Goal: Task Accomplishment & Management: Use online tool/utility

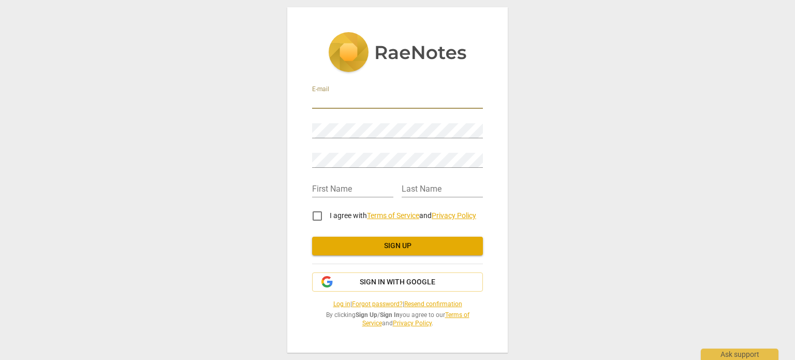
click at [333, 100] on input "email" at bounding box center [397, 101] width 171 height 15
type input "pratheeka.mandala@gmail.com"
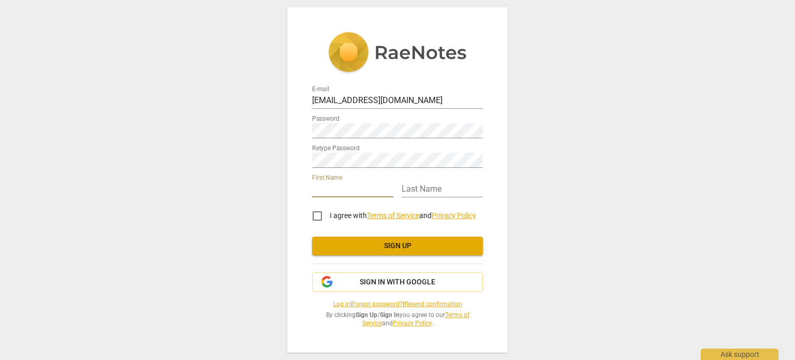
click at [326, 190] on input "text" at bounding box center [352, 189] width 81 height 15
type input "PRATHEEKA"
click at [414, 191] on input "text" at bounding box center [441, 189] width 81 height 15
type input "MANDALA"
click at [315, 215] on input "I agree with Terms of Service and Privacy Policy" at bounding box center [317, 215] width 25 height 25
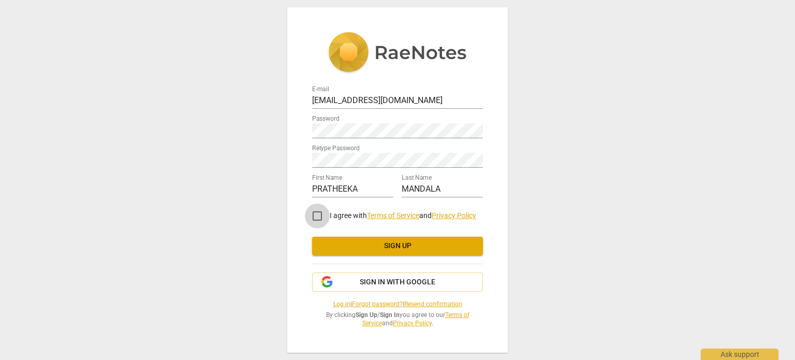
checkbox input "true"
click at [362, 249] on span "Sign up" at bounding box center [397, 246] width 154 height 10
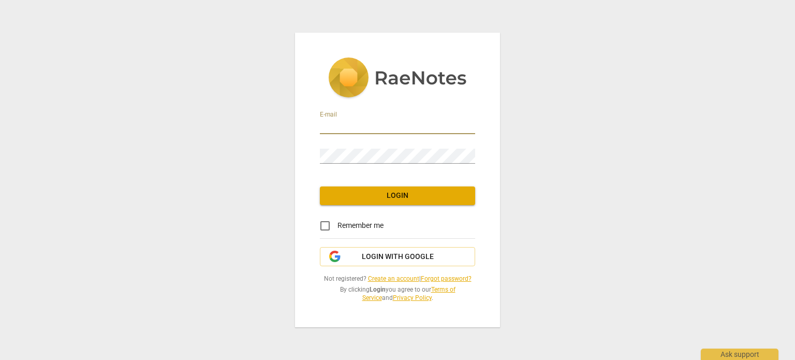
click at [389, 128] on input "email" at bounding box center [397, 126] width 155 height 15
type input "pratheeka.mandala@gmail.com"
click at [325, 225] on input "Remember me" at bounding box center [324, 225] width 25 height 25
checkbox input "true"
click at [358, 196] on span "Login" at bounding box center [397, 195] width 139 height 10
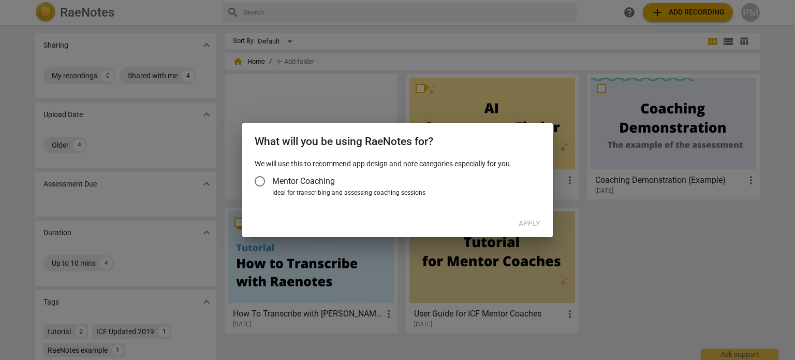
click at [519, 262] on div at bounding box center [397, 180] width 795 height 360
click at [259, 182] on input "Mentor Coaching" at bounding box center [259, 181] width 25 height 25
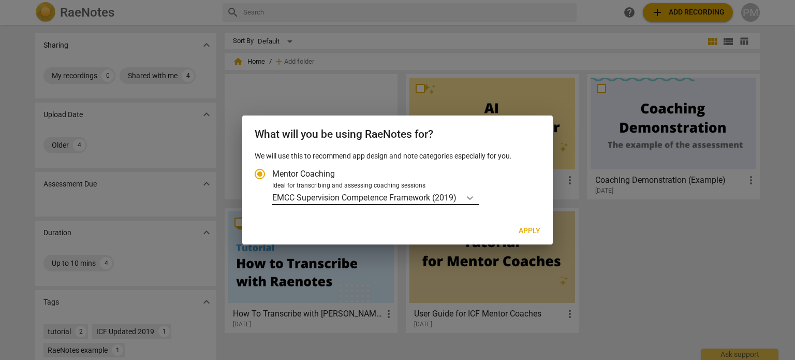
click at [469, 199] on icon "Account type" at bounding box center [470, 197] width 10 height 10
click at [0, 0] on input "Ideal for transcribing and assessing coaching sessions EMCC Supervision Compete…" at bounding box center [0, 0] width 0 height 0
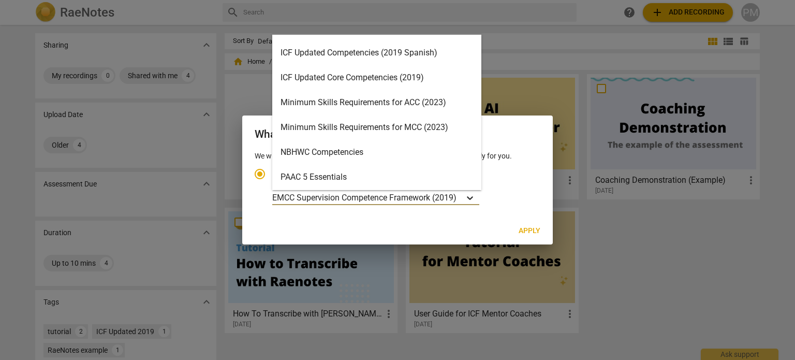
scroll to position [221, 0]
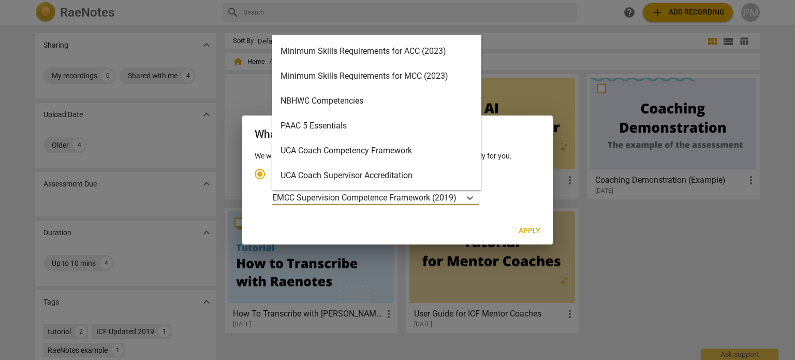
click at [422, 50] on div "Minimum Skills Requirements for ACC (2023)" at bounding box center [376, 51] width 209 height 25
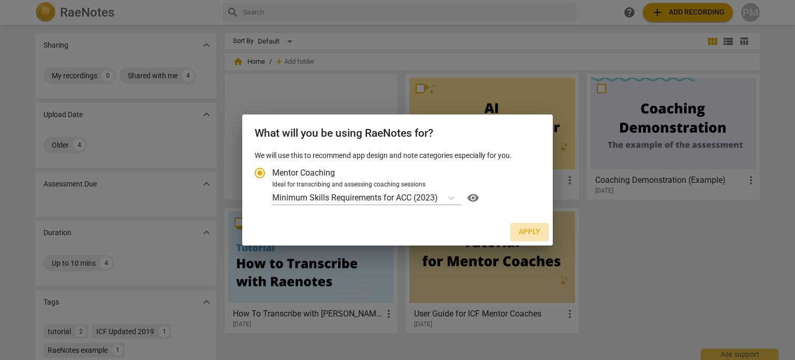
click at [532, 231] on span "Apply" at bounding box center [529, 232] width 22 height 10
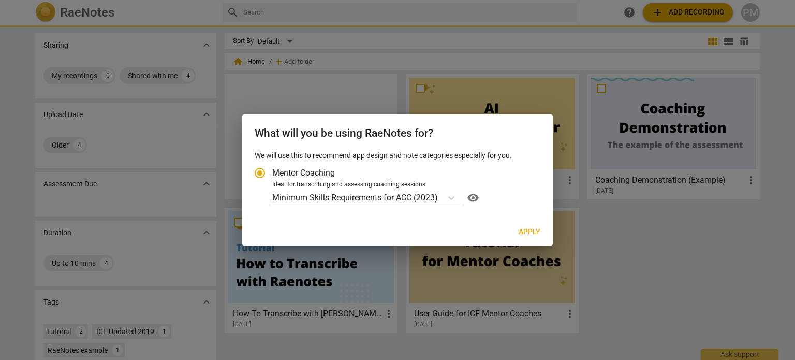
radio input "false"
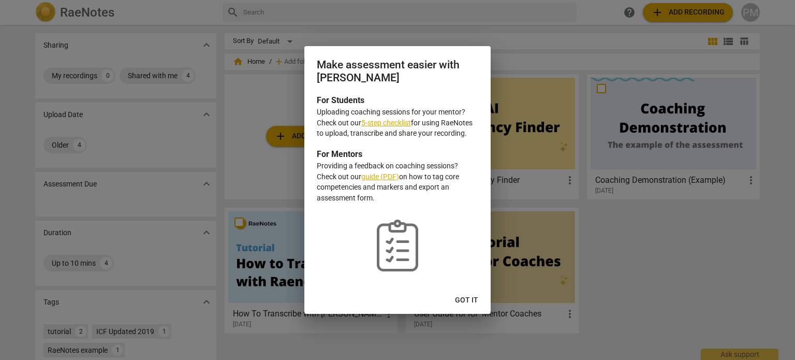
click at [383, 122] on link "5-step checklist" at bounding box center [386, 122] width 50 height 8
click at [466, 299] on span "Got it" at bounding box center [466, 300] width 23 height 10
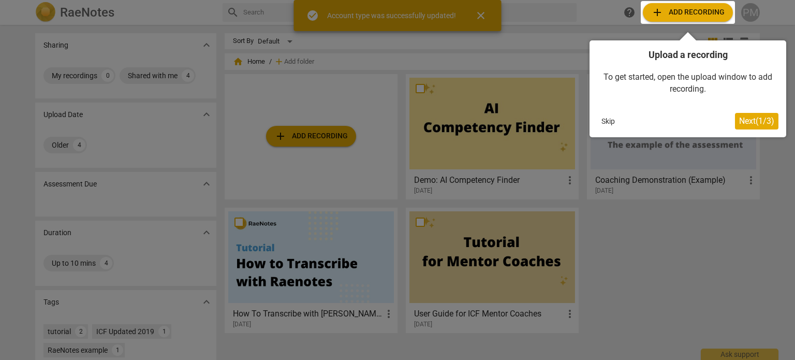
click at [739, 119] on span "Next ( 1 / 3 )" at bounding box center [756, 121] width 35 height 10
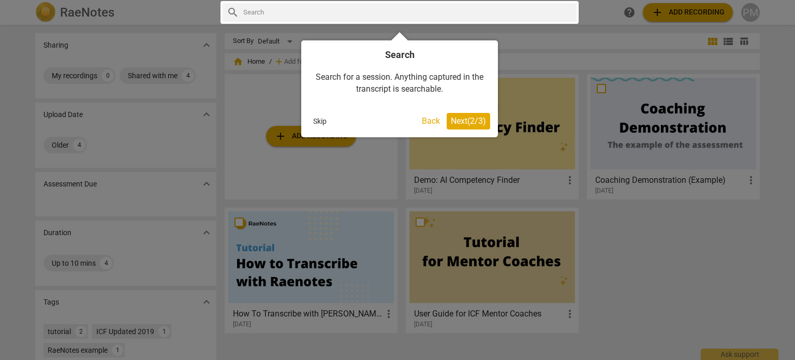
click at [472, 122] on span "Next ( 2 / 3 )" at bounding box center [468, 121] width 35 height 10
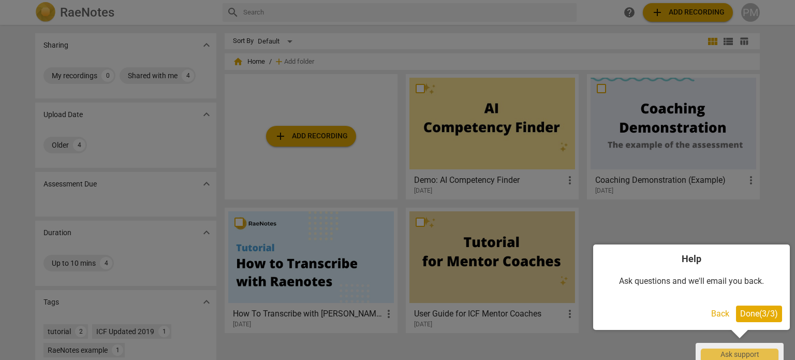
click at [748, 315] on span "Done ( 3 / 3 )" at bounding box center [759, 313] width 38 height 10
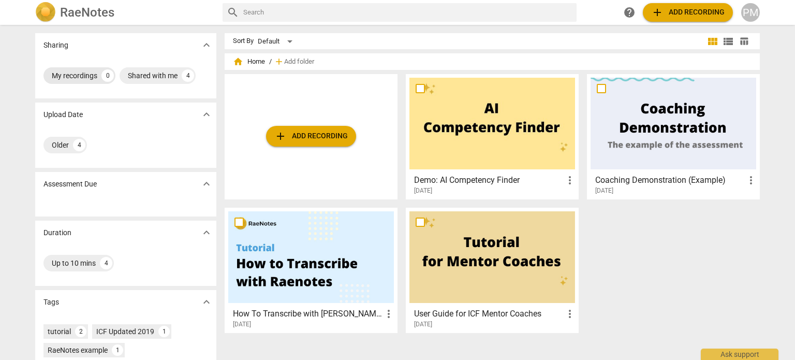
click at [106, 78] on div "0" at bounding box center [107, 75] width 12 height 12
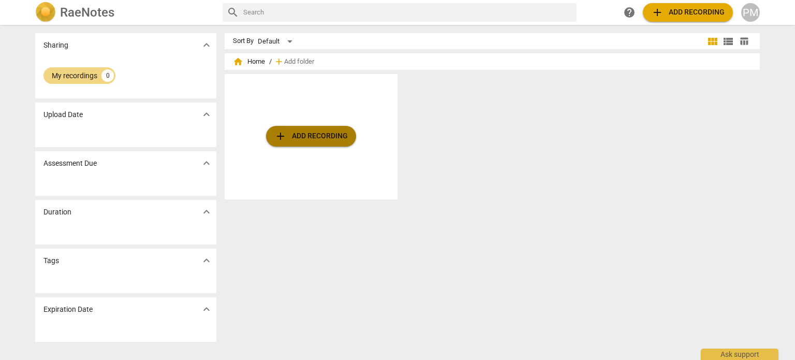
click at [294, 134] on span "add Add recording" at bounding box center [310, 136] width 73 height 12
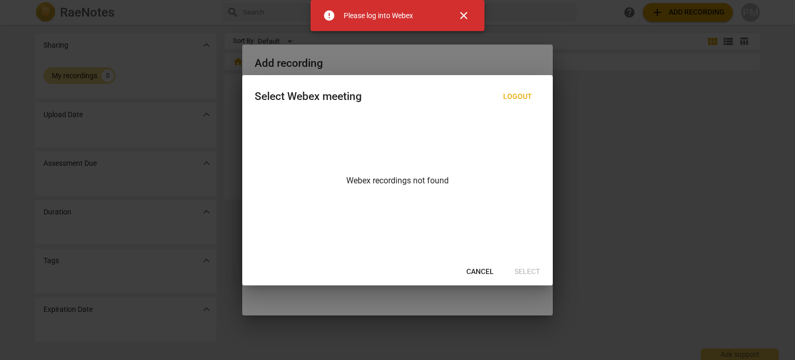
click at [526, 97] on span "Logout" at bounding box center [517, 97] width 29 height 10
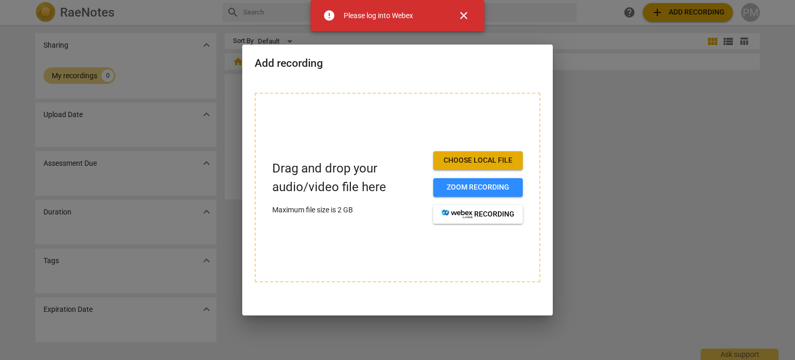
click at [484, 159] on span "Choose local file" at bounding box center [477, 160] width 73 height 10
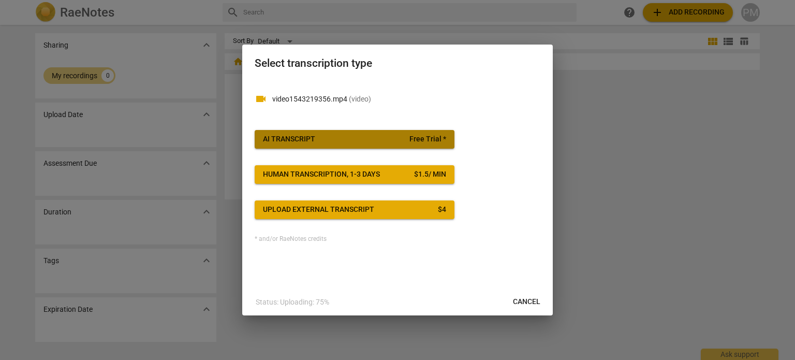
click at [397, 139] on span "AI Transcript Free Trial *" at bounding box center [354, 139] width 183 height 10
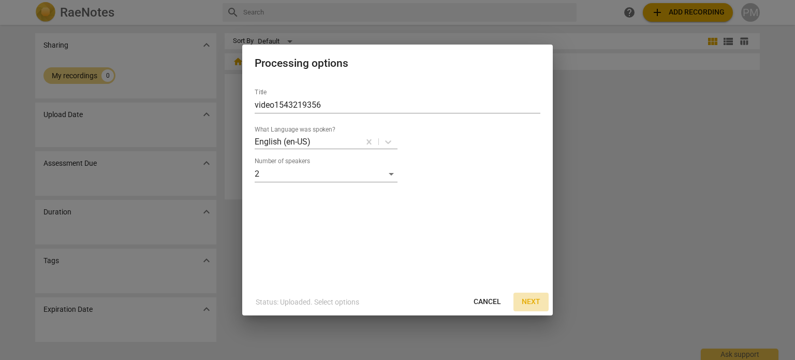
click at [526, 302] on span "Next" at bounding box center [530, 301] width 19 height 10
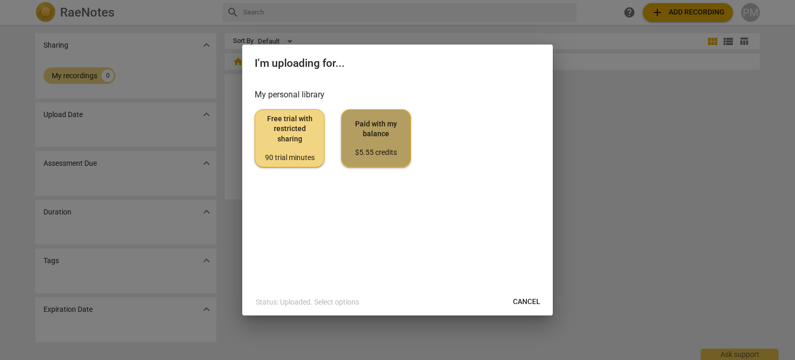
click at [366, 150] on div "$5.55 credits" at bounding box center [376, 152] width 52 height 10
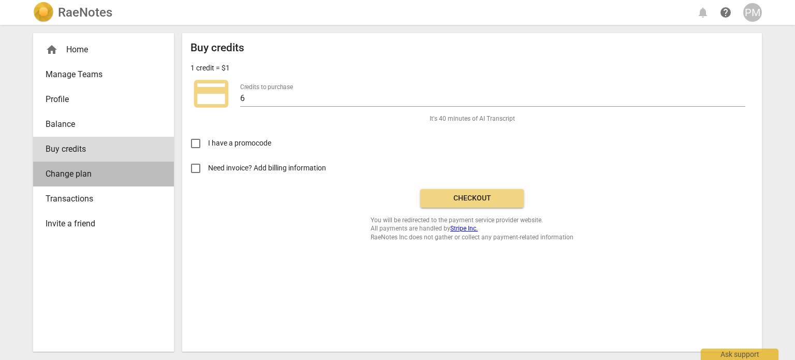
click at [107, 179] on span "Change plan" at bounding box center [100, 174] width 108 height 12
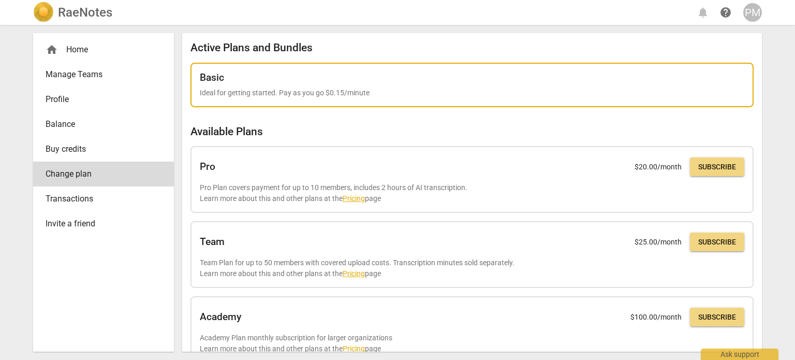
click at [322, 82] on div "Basic" at bounding box center [472, 77] width 544 height 11
click at [578, 79] on div "Basic" at bounding box center [472, 77] width 544 height 11
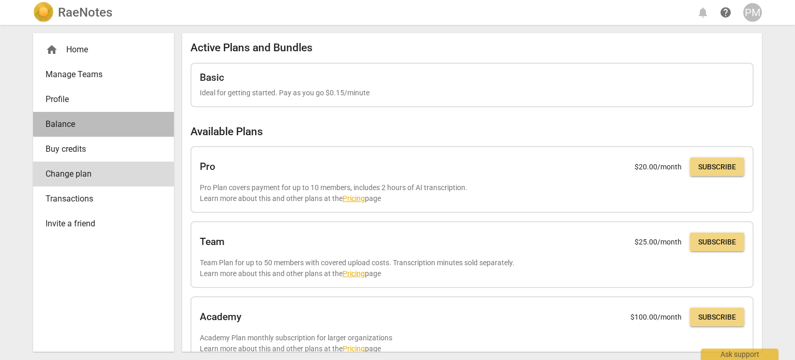
click at [74, 123] on span "Balance" at bounding box center [100, 124] width 108 height 12
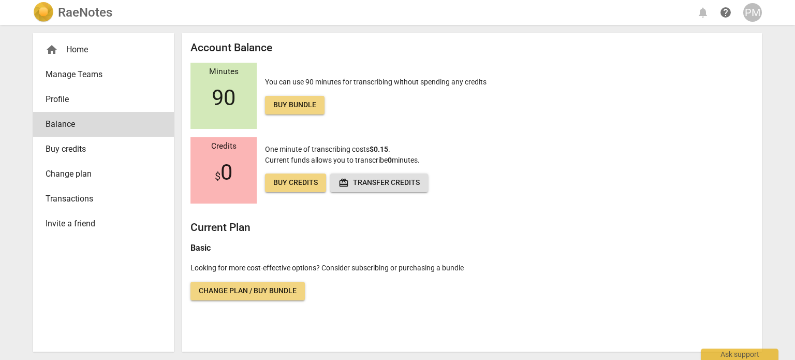
click at [238, 81] on div "Minutes 90" at bounding box center [223, 96] width 66 height 66
click at [281, 103] on span "Buy bundle" at bounding box center [294, 105] width 43 height 10
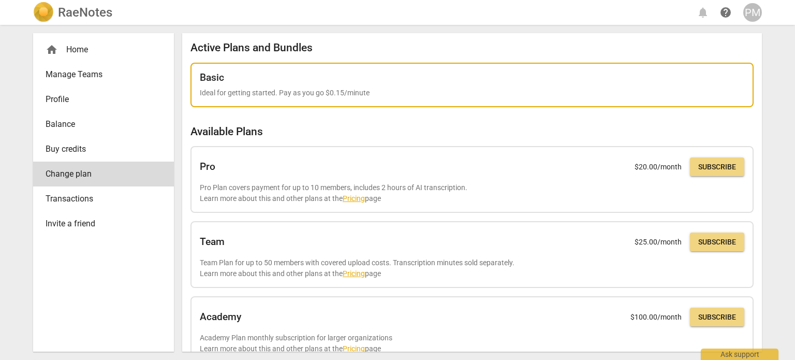
click at [294, 83] on div "Basic Ideal for getting started. Pay as you go $0.15/minute" at bounding box center [472, 85] width 544 height 26
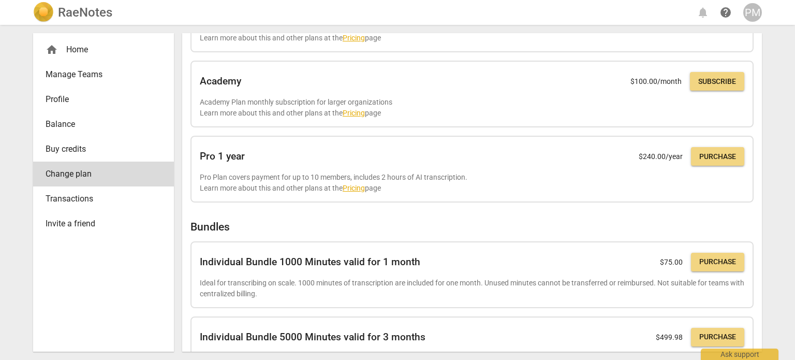
scroll to position [280, 0]
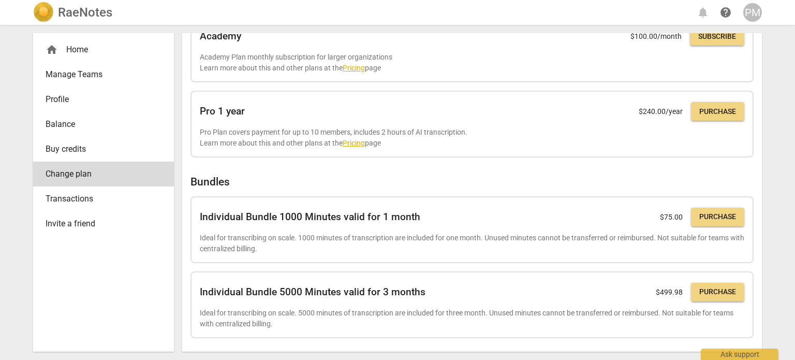
click at [85, 72] on span "Manage Teams" at bounding box center [100, 74] width 108 height 12
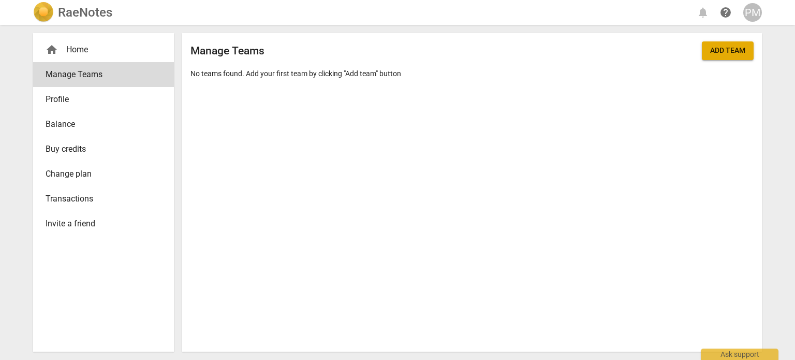
click at [61, 101] on span "Profile" at bounding box center [100, 99] width 108 height 12
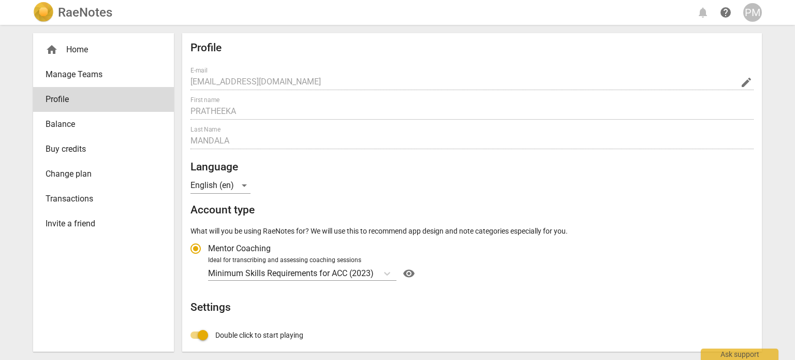
radio input "false"
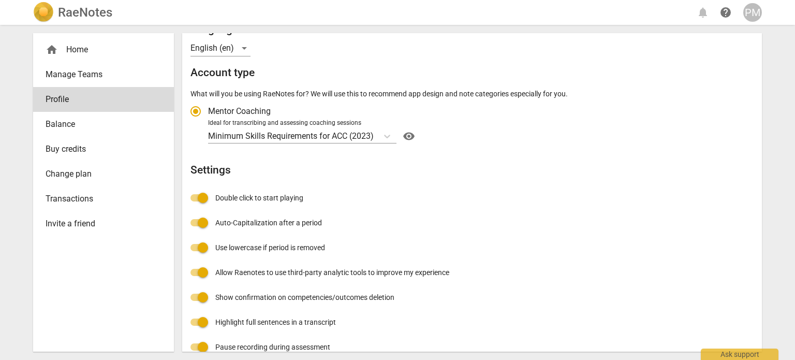
scroll to position [153, 0]
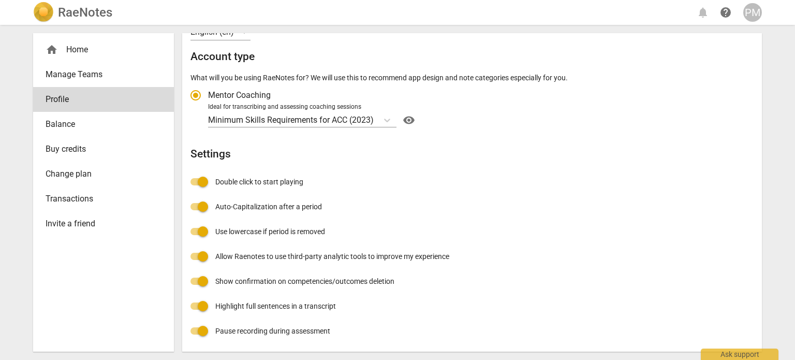
click at [61, 128] on span "Balance" at bounding box center [100, 124] width 108 height 12
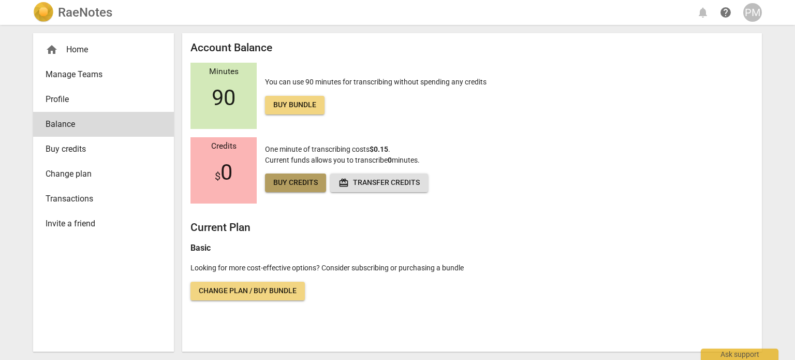
click at [306, 186] on span "Buy credits" at bounding box center [295, 182] width 44 height 10
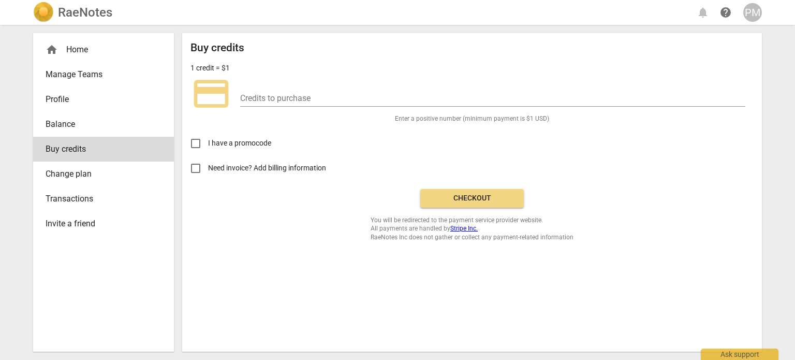
click at [198, 169] on input "Need invoice? Add billing information" at bounding box center [195, 168] width 25 height 25
checkbox input "true"
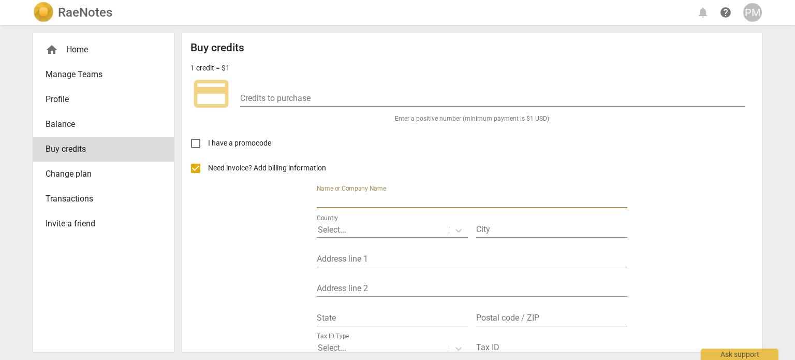
click at [387, 199] on input "text" at bounding box center [472, 200] width 310 height 15
type input "[PERSON_NAME]"
click at [379, 229] on div at bounding box center [383, 230] width 130 height 12
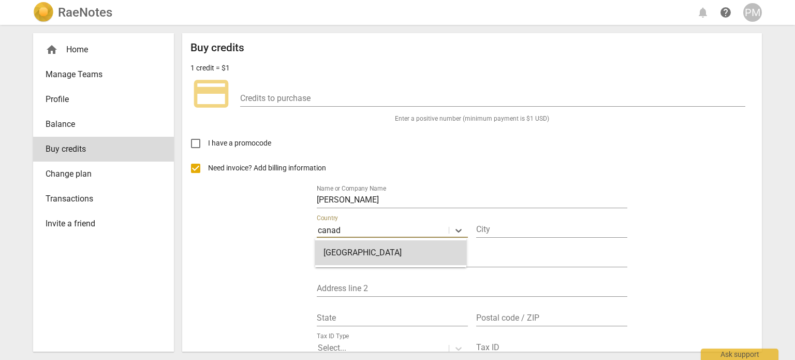
type input "canada"
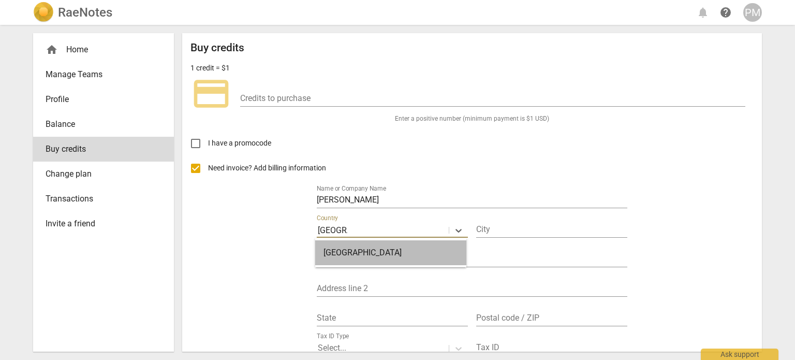
click at [423, 249] on div "Canada" at bounding box center [390, 252] width 151 height 25
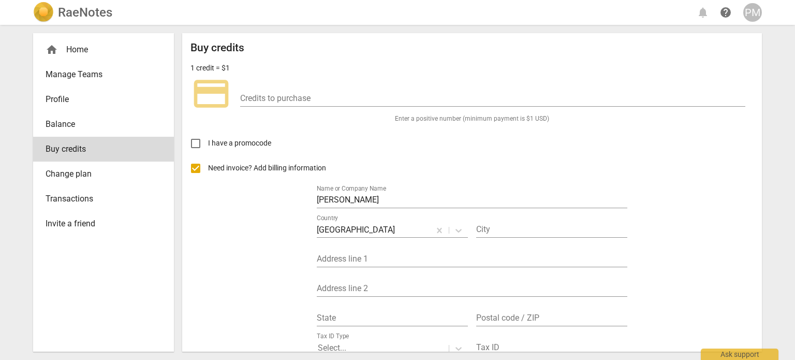
click at [500, 221] on div "City" at bounding box center [551, 225] width 151 height 23
click at [483, 228] on input "text" at bounding box center [551, 229] width 151 height 15
type input "y"
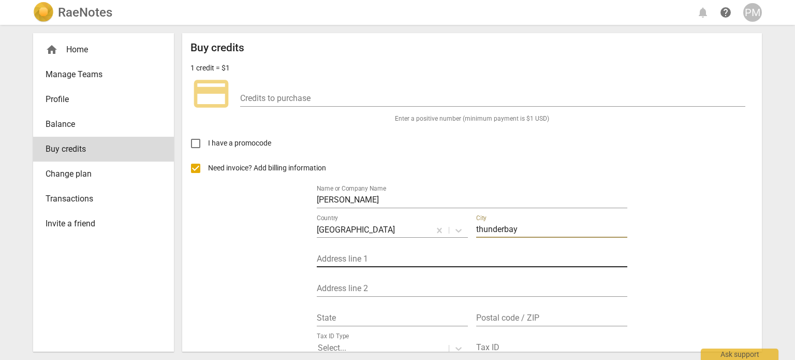
type input "thunderbay"
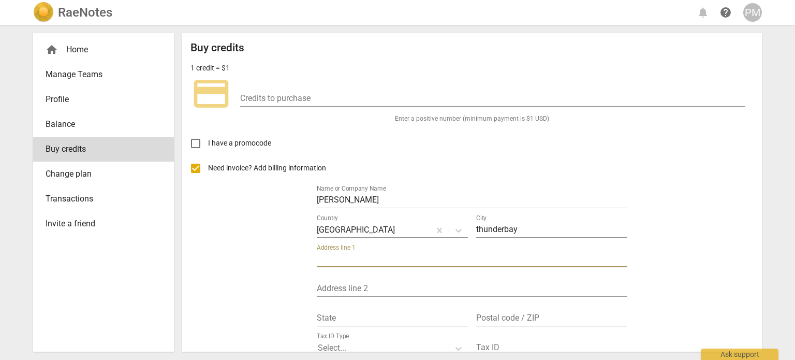
click at [444, 257] on input "text" at bounding box center [472, 259] width 310 height 15
type input "136 greenpark crescent"
click at [383, 312] on input "text" at bounding box center [392, 318] width 151 height 15
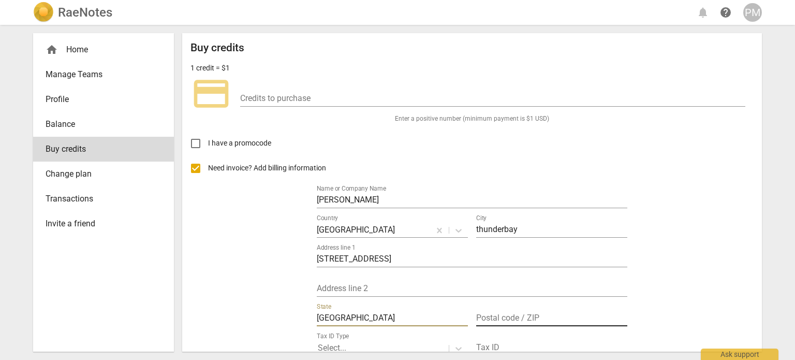
type input "ontario"
click at [513, 313] on input "text" at bounding box center [551, 318] width 151 height 15
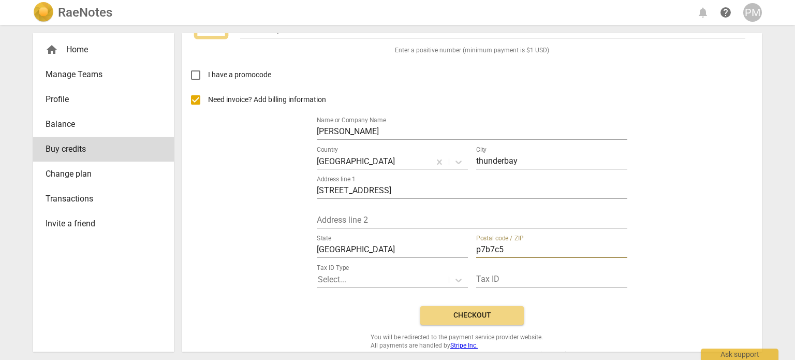
scroll to position [83, 0]
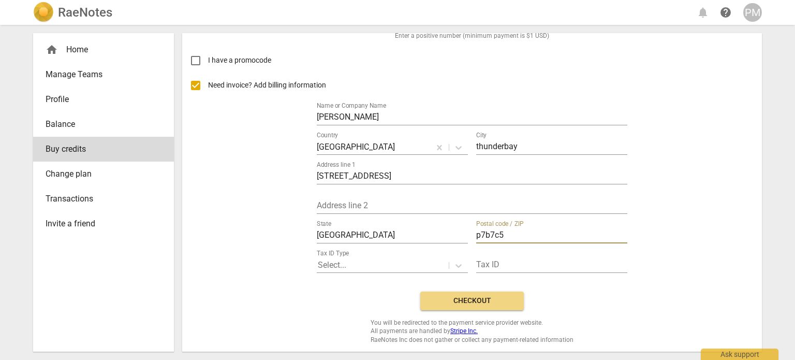
type input "p7b7c5"
click at [477, 301] on span "Checkout" at bounding box center [471, 300] width 87 height 10
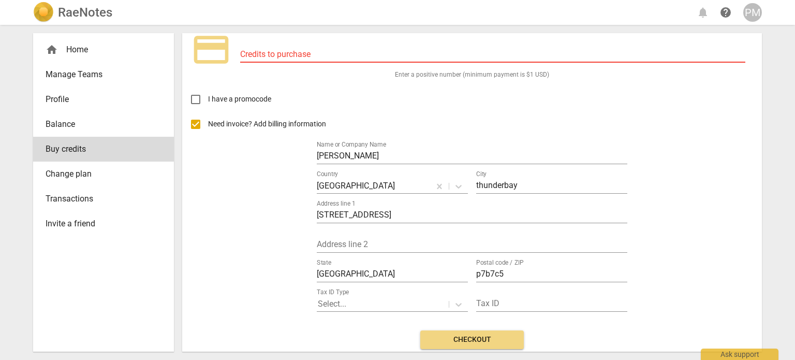
scroll to position [0, 0]
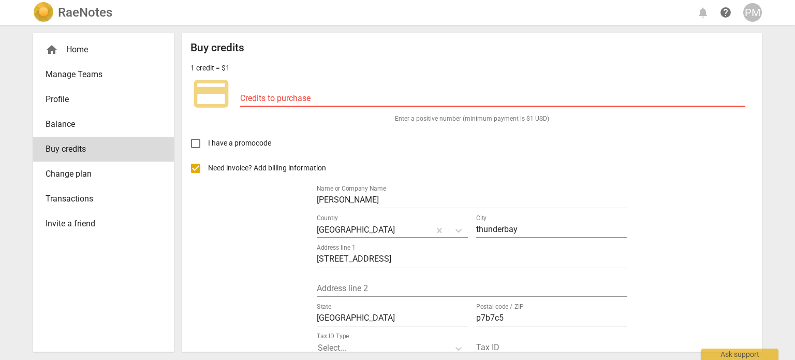
click at [275, 93] on input "number" at bounding box center [492, 99] width 505 height 15
type input "6"
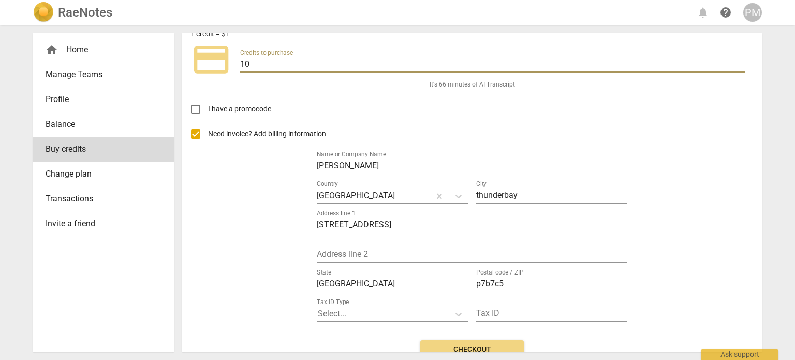
scroll to position [83, 0]
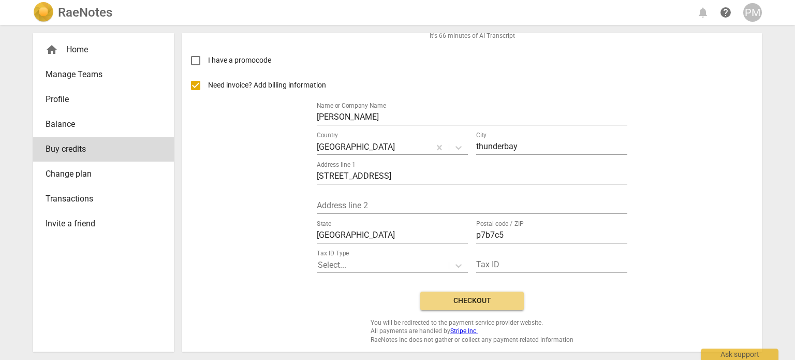
type input "10"
click at [486, 302] on span "Checkout" at bounding box center [471, 300] width 87 height 10
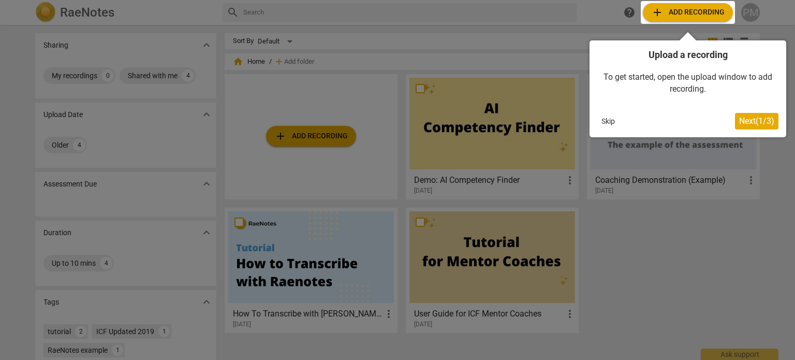
click at [653, 256] on div at bounding box center [397, 180] width 795 height 360
click at [755, 121] on span "Next ( 1 / 3 )" at bounding box center [756, 121] width 35 height 10
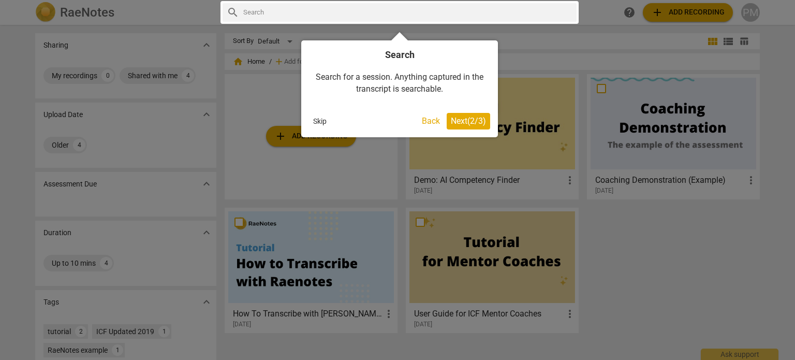
click at [482, 122] on span "Next ( 2 / 3 )" at bounding box center [468, 121] width 35 height 10
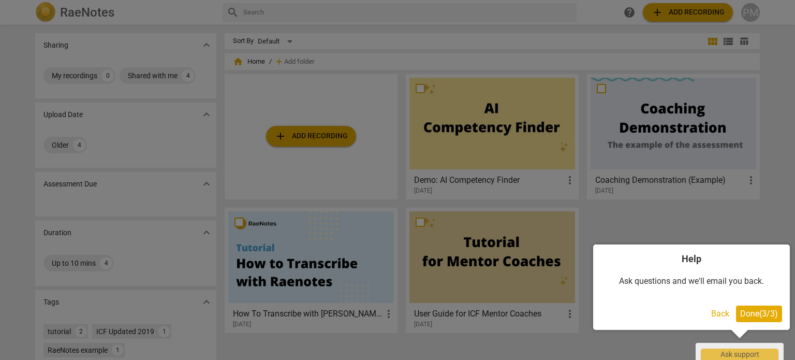
click at [751, 310] on span "Done ( 3 / 3 )" at bounding box center [759, 313] width 38 height 10
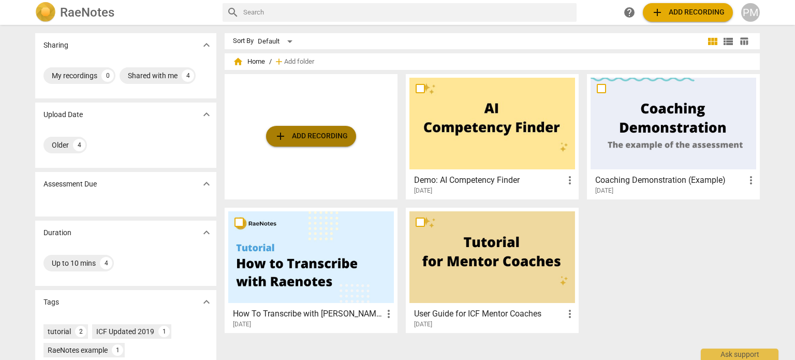
click at [317, 138] on span "add Add recording" at bounding box center [310, 136] width 73 height 12
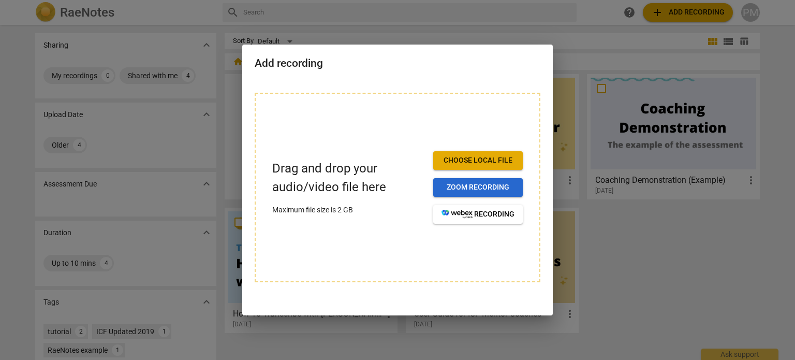
click at [449, 186] on span "Zoom recording" at bounding box center [477, 187] width 73 height 10
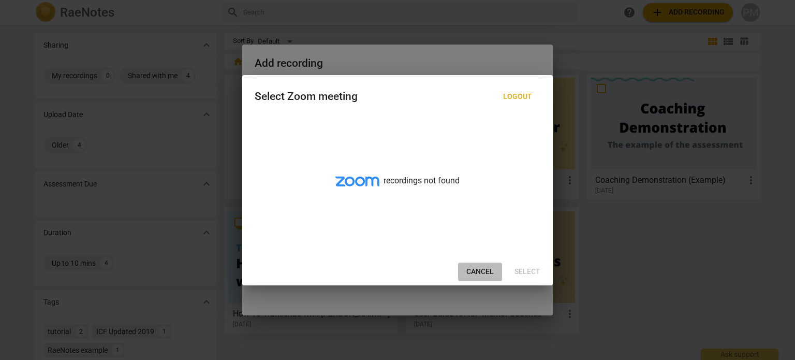
click at [477, 272] on span "Cancel" at bounding box center [479, 271] width 27 height 10
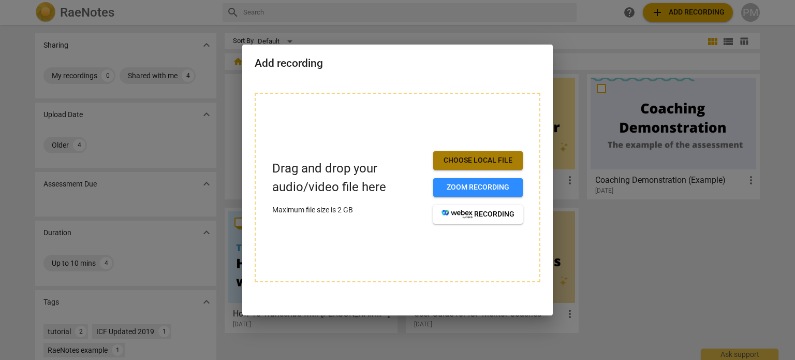
click at [488, 159] on span "Choose local file" at bounding box center [477, 160] width 73 height 10
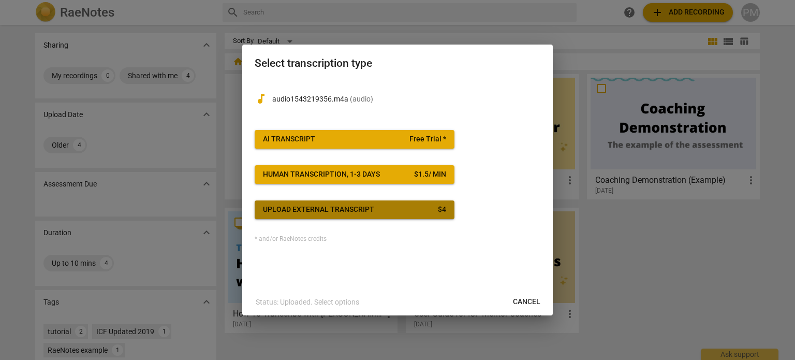
click at [436, 208] on span "Upload external transcript $ 4" at bounding box center [354, 209] width 183 height 10
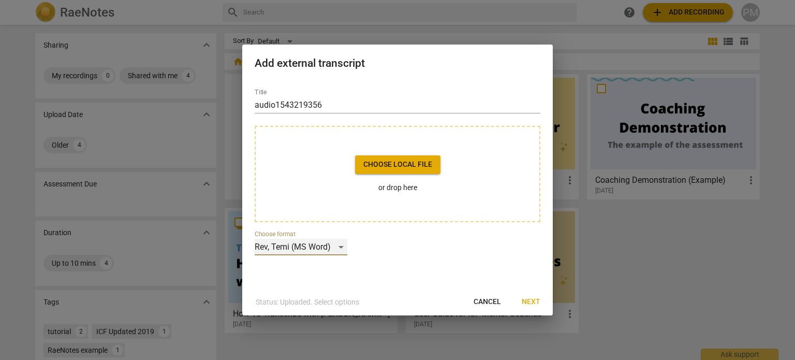
click at [338, 246] on div "Rev, Temi (MS Word)" at bounding box center [301, 246] width 93 height 17
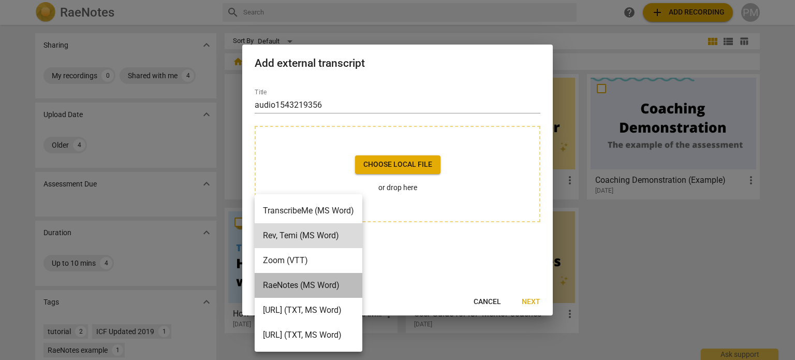
click at [321, 287] on li "RaeNotes (MS Word)" at bounding box center [309, 285] width 108 height 25
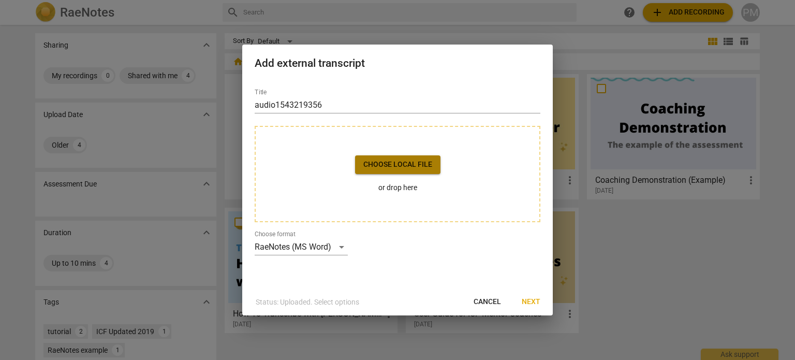
click at [412, 163] on span "Choose local file" at bounding box center [397, 164] width 69 height 10
click at [526, 304] on span "Next" at bounding box center [530, 301] width 19 height 10
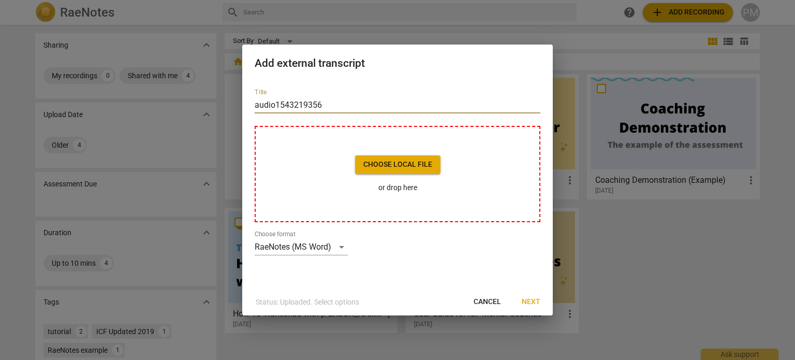
click at [364, 102] on input "audio1543219356" at bounding box center [398, 105] width 286 height 17
click at [391, 161] on span "Choose local file" at bounding box center [397, 164] width 69 height 10
click at [401, 191] on p "or drop here" at bounding box center [397, 187] width 85 height 11
click at [528, 300] on span "Next" at bounding box center [530, 301] width 19 height 10
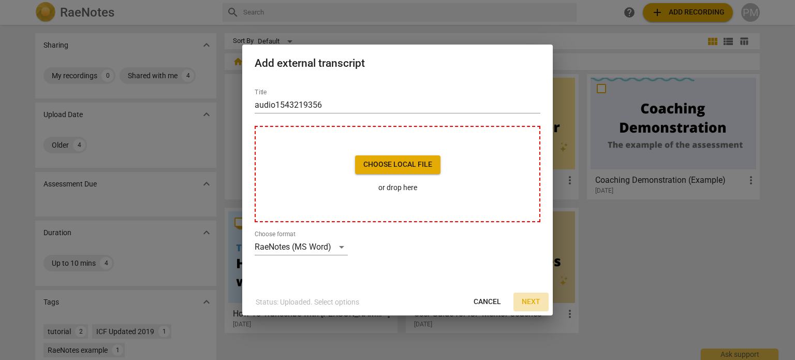
click at [528, 300] on span "Next" at bounding box center [530, 301] width 19 height 10
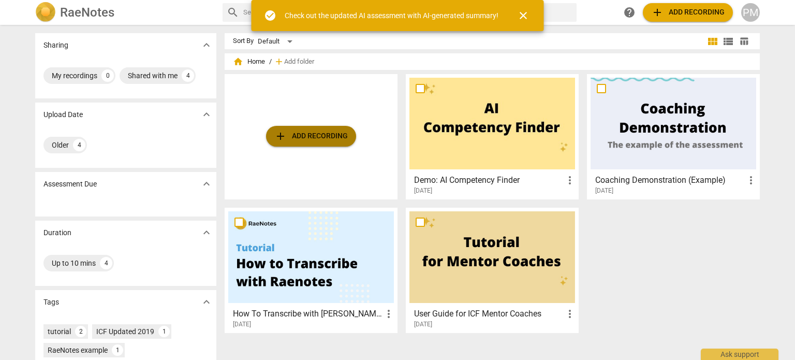
click at [325, 137] on span "add Add recording" at bounding box center [310, 136] width 73 height 12
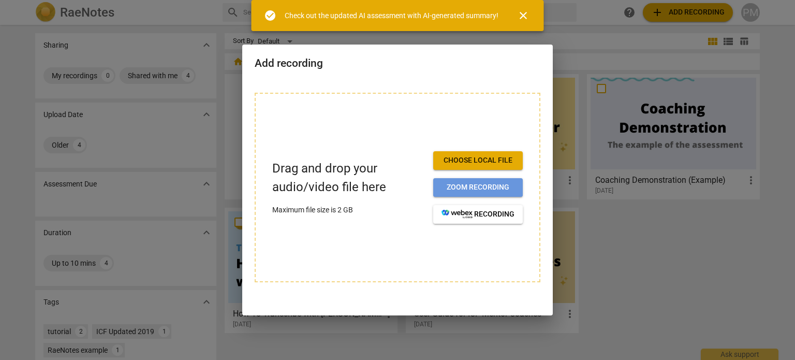
click at [469, 188] on span "Zoom recording" at bounding box center [477, 187] width 73 height 10
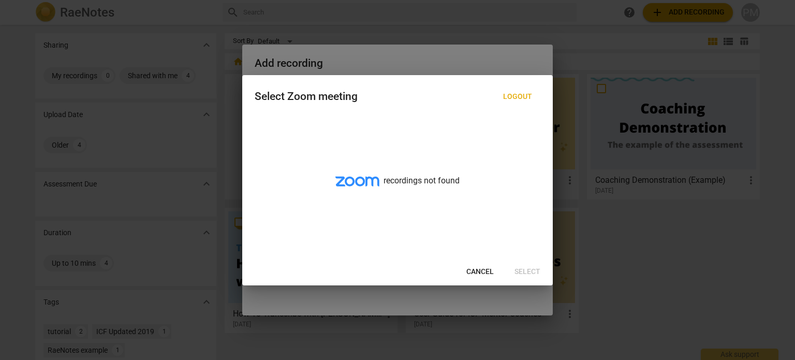
click at [476, 271] on span "Cancel" at bounding box center [479, 271] width 27 height 10
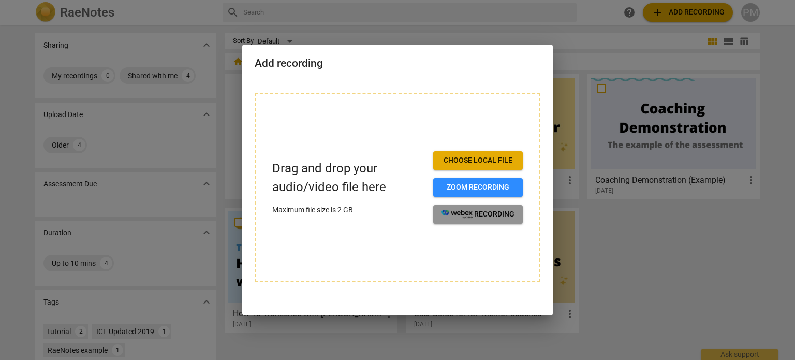
click at [486, 212] on span "recording" at bounding box center [477, 214] width 73 height 10
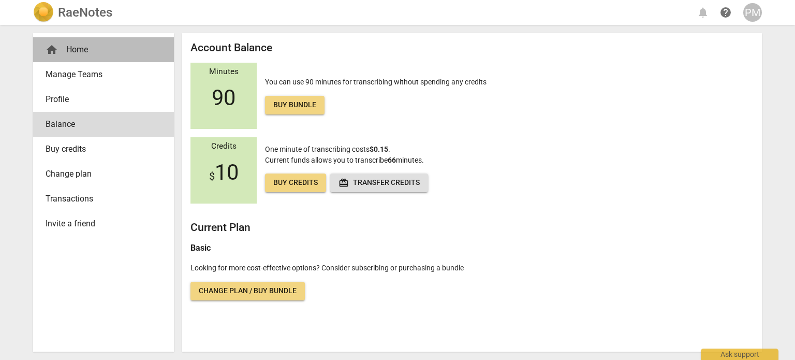
click at [70, 51] on div "home Home" at bounding box center [100, 49] width 108 height 12
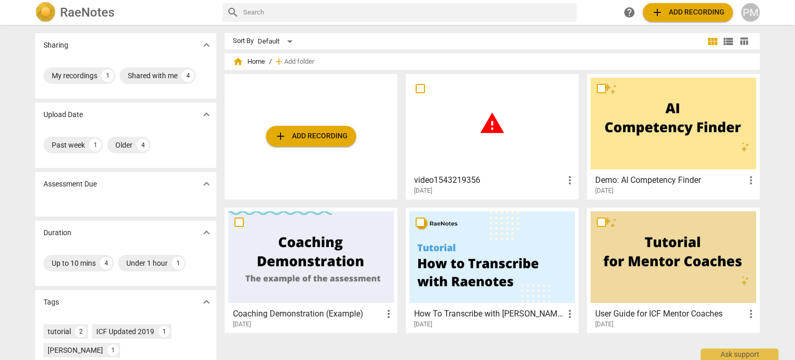
click at [437, 132] on div "warning" at bounding box center [492, 124] width 166 height 92
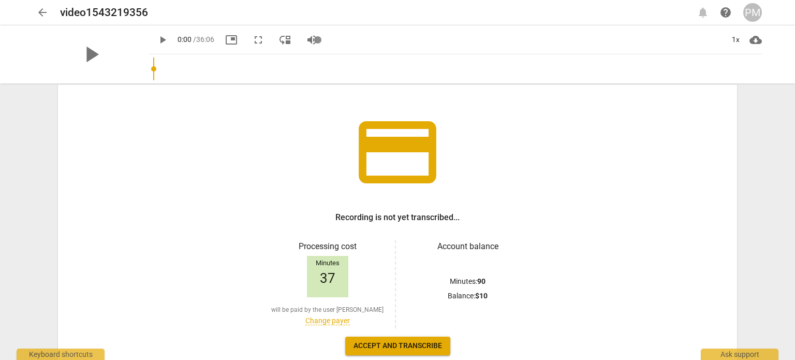
scroll to position [50, 0]
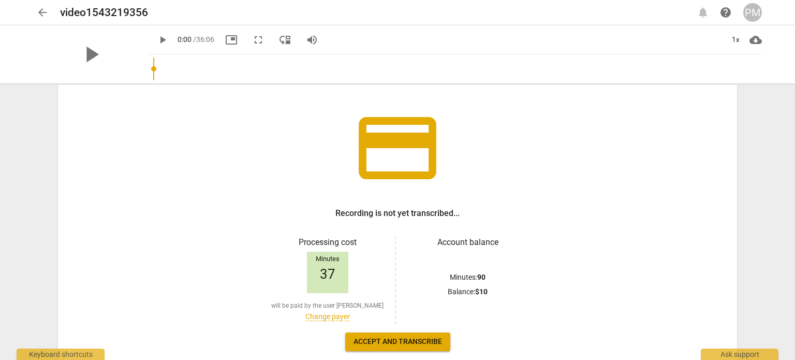
click at [387, 339] on span "Accept and transcribe" at bounding box center [397, 341] width 88 height 10
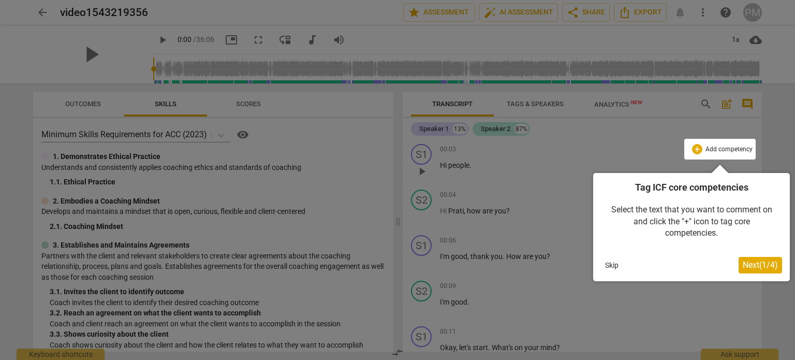
click at [610, 264] on button "Skip" at bounding box center [612, 265] width 22 height 16
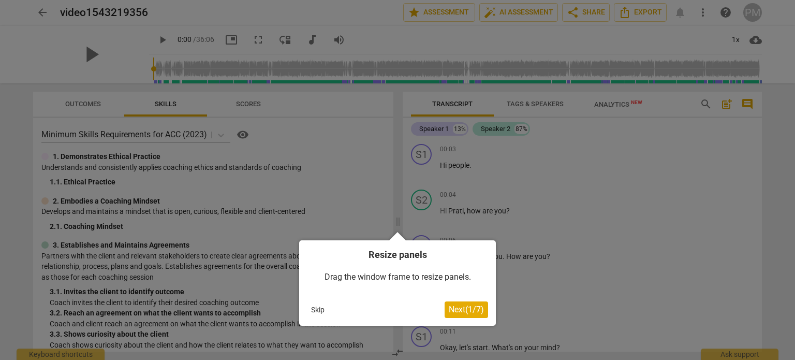
click at [322, 315] on button "Skip" at bounding box center [318, 310] width 22 height 16
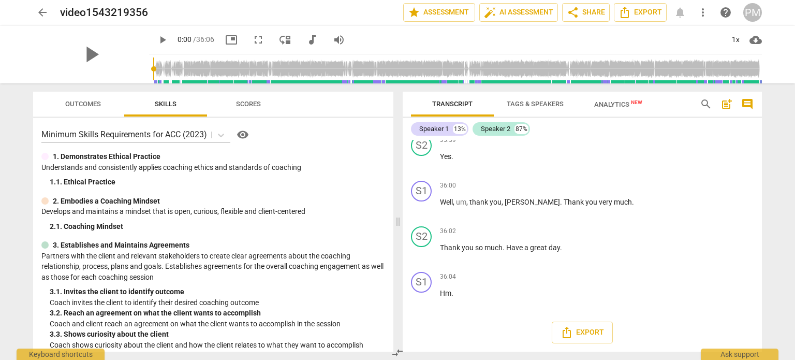
scroll to position [6090, 0]
click at [594, 14] on span "share Share" at bounding box center [585, 12] width 38 height 12
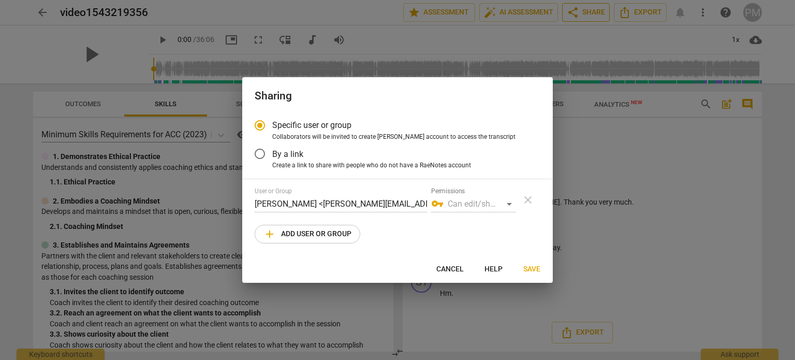
radio input "false"
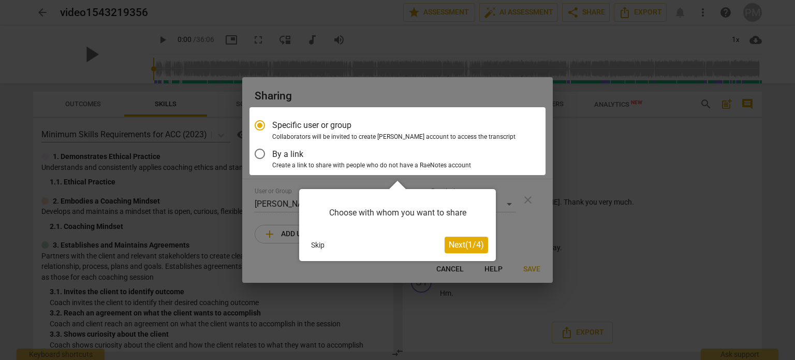
click at [259, 155] on div at bounding box center [397, 141] width 296 height 68
click at [262, 149] on div at bounding box center [397, 141] width 296 height 68
click at [456, 242] on span "Next ( 1 / 4 )" at bounding box center [465, 245] width 35 height 10
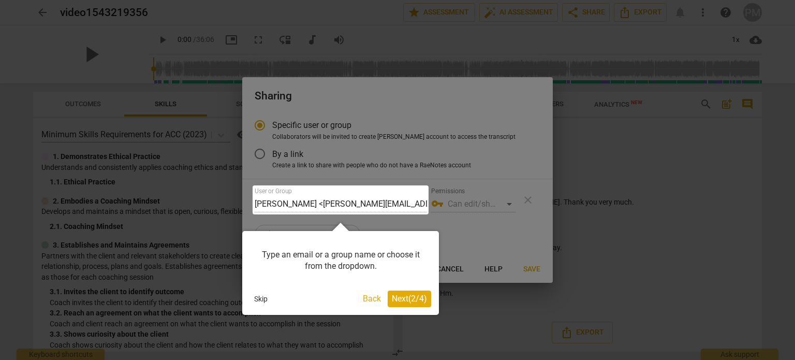
click at [401, 302] on span "Next ( 2 / 4 )" at bounding box center [409, 298] width 35 height 10
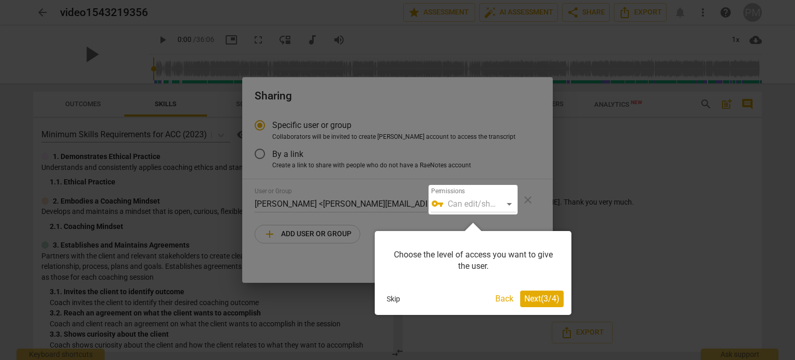
click at [536, 294] on span "Next ( 3 / 4 )" at bounding box center [541, 298] width 35 height 10
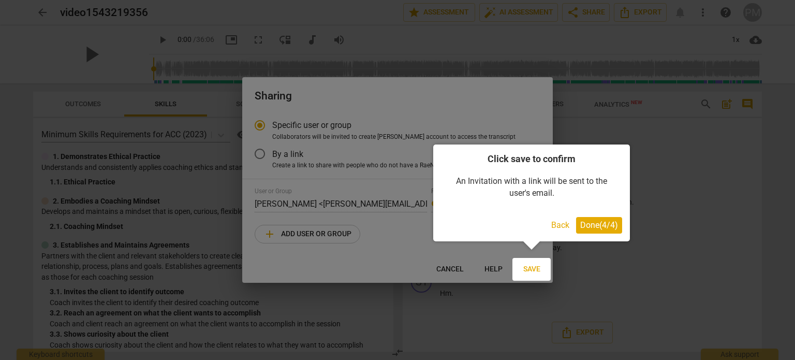
click at [589, 223] on span "Done ( 4 / 4 )" at bounding box center [599, 225] width 38 height 10
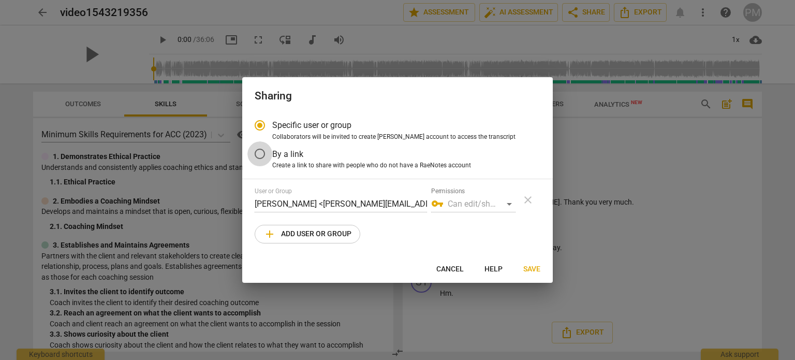
click at [257, 153] on input "By a link" at bounding box center [259, 153] width 25 height 25
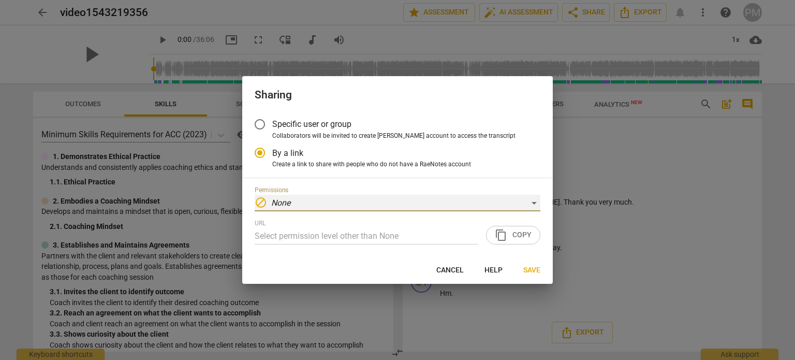
click at [354, 202] on div "block None" at bounding box center [398, 203] width 286 height 17
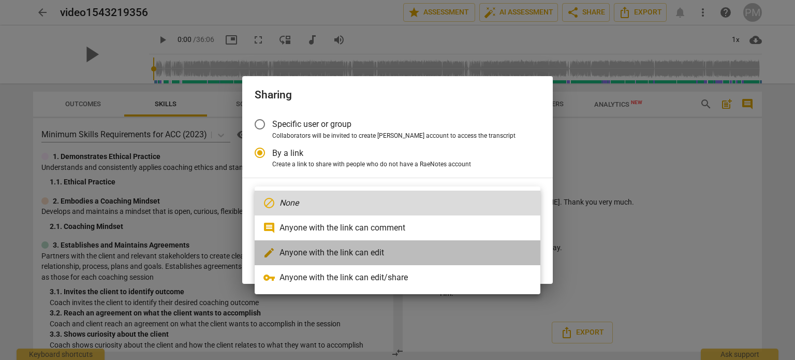
click at [347, 250] on li "edit Anyone with the link can edit" at bounding box center [398, 252] width 286 height 25
radio input "false"
type input "[URL][DOMAIN_NAME]"
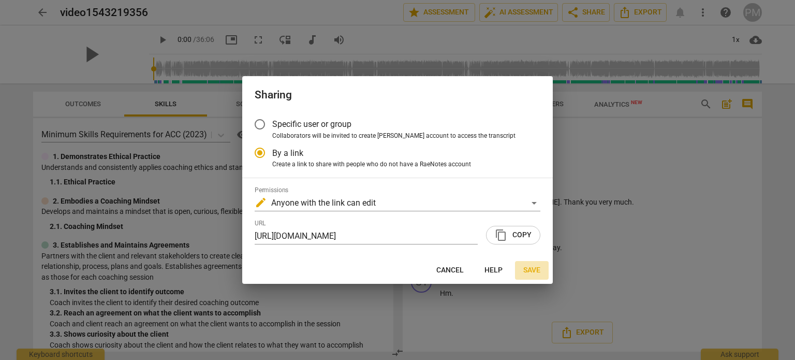
click at [529, 266] on span "Save" at bounding box center [531, 270] width 17 height 10
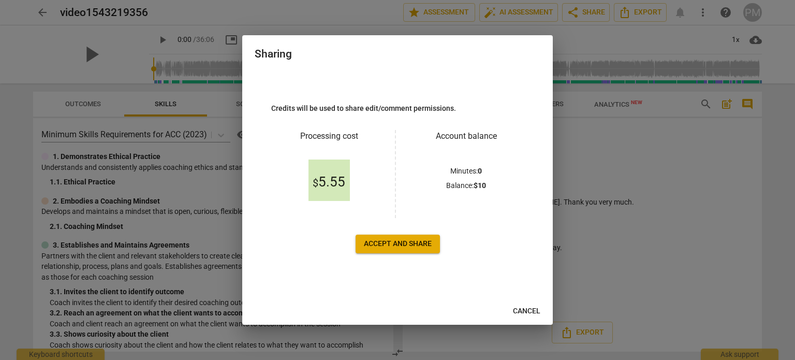
click at [419, 244] on span "Accept and share" at bounding box center [398, 243] width 68 height 10
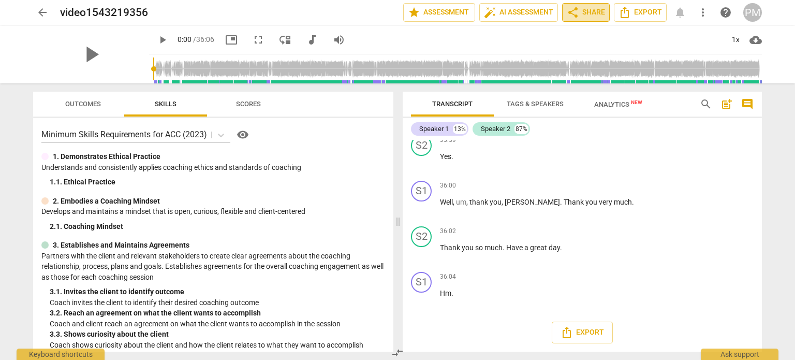
click at [586, 11] on span "share Share" at bounding box center [585, 12] width 38 height 12
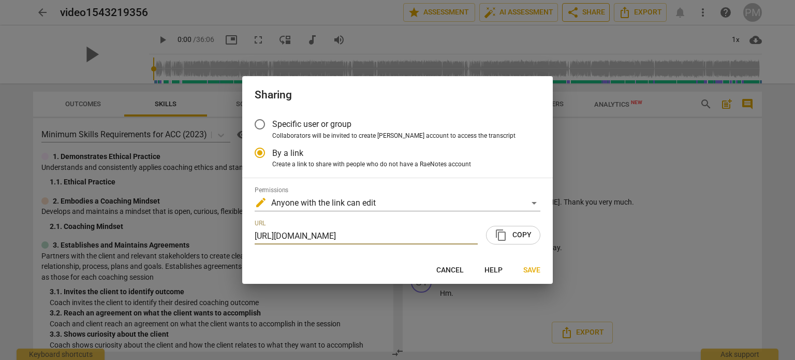
scroll to position [0, 53]
radio input "false"
click at [515, 236] on span "content_copy Copy" at bounding box center [513, 235] width 37 height 12
click at [505, 233] on span "content_copy" at bounding box center [501, 235] width 12 height 12
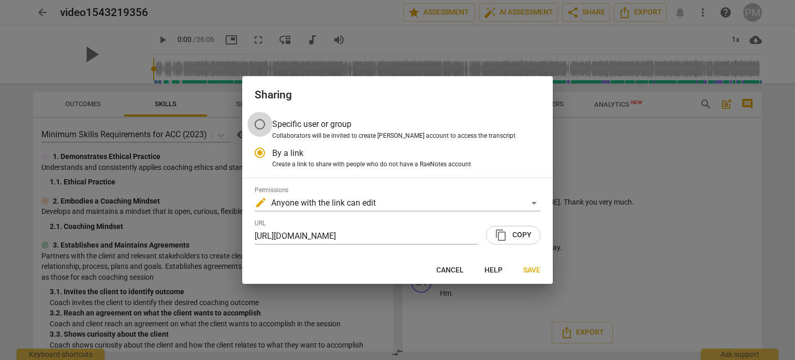
click at [260, 122] on input "Specific user or group" at bounding box center [259, 124] width 25 height 25
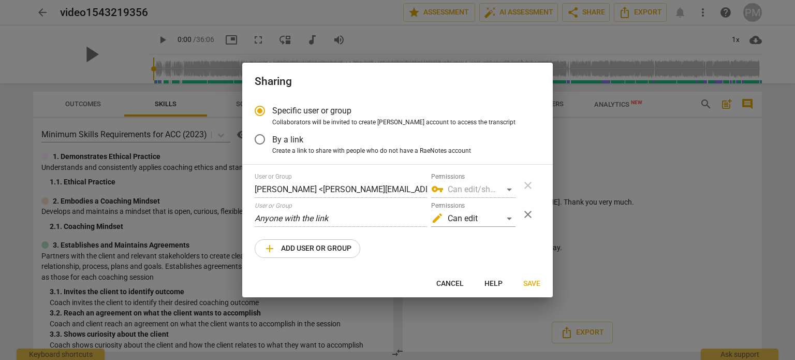
click at [506, 188] on div "vpn_key Can edit/share" at bounding box center [473, 189] width 84 height 17
click at [510, 218] on div "edit Can edit" at bounding box center [473, 218] width 84 height 17
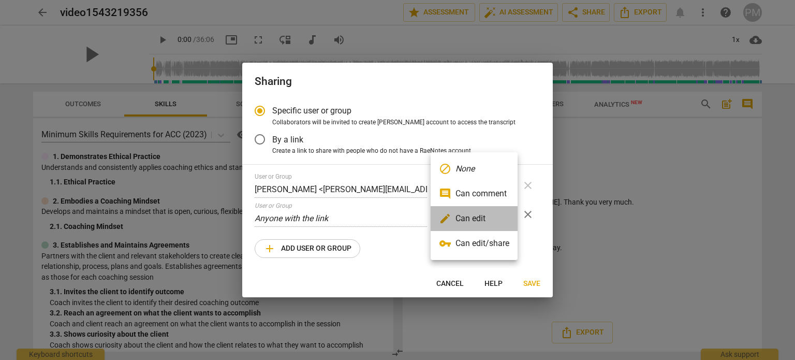
click at [485, 217] on li "edit Can edit" at bounding box center [473, 218] width 87 height 25
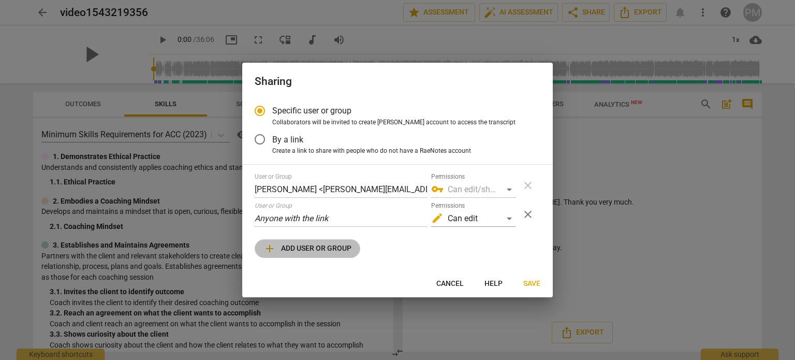
click at [331, 250] on span "add Add user or group" at bounding box center [307, 248] width 88 height 12
radio input "false"
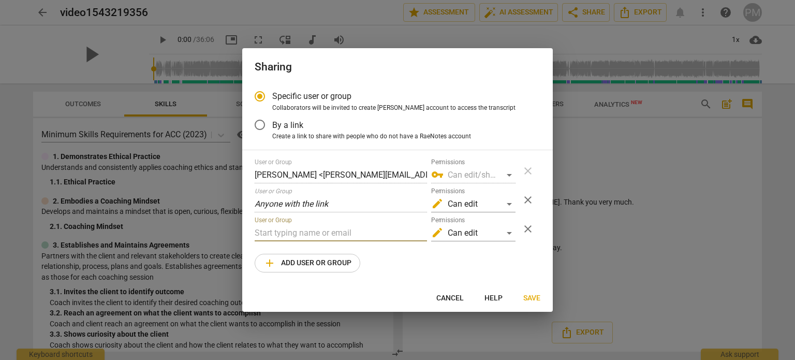
click at [290, 231] on input "text" at bounding box center [341, 233] width 172 height 17
type input "[PERSON_NAME][EMAIL_ADDRESS][DOMAIN_NAME]"
click at [495, 231] on div "edit Can edit" at bounding box center [473, 233] width 84 height 17
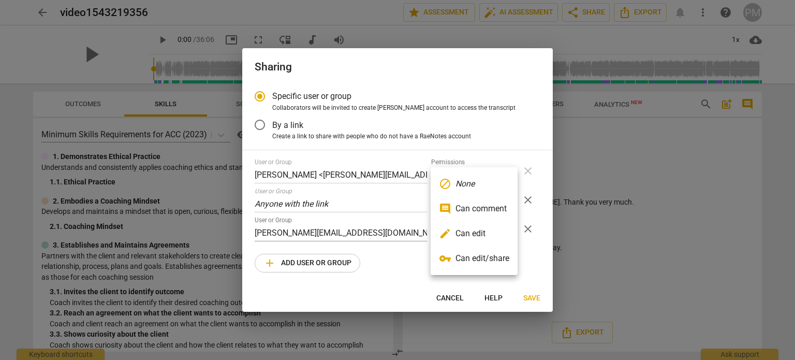
click at [490, 233] on li "edit Can edit" at bounding box center [473, 233] width 87 height 25
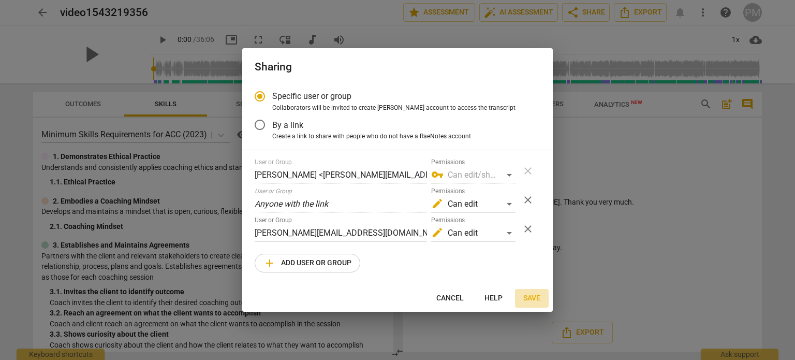
click at [528, 296] on span "Save" at bounding box center [531, 298] width 17 height 10
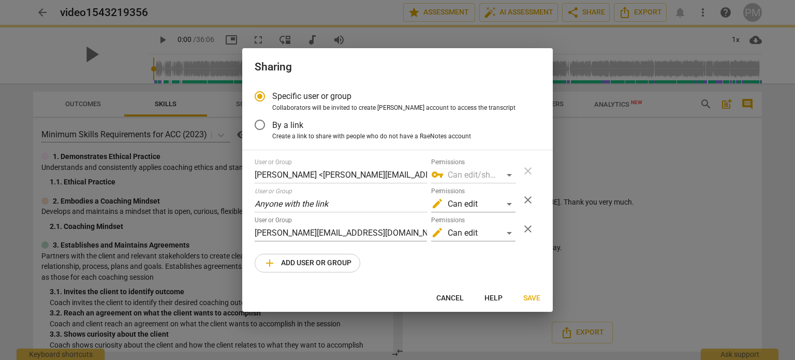
radio input "false"
type input "[PERSON_NAME] <[PERSON_NAME][EMAIL_ADDRESS][DOMAIN_NAME]>"
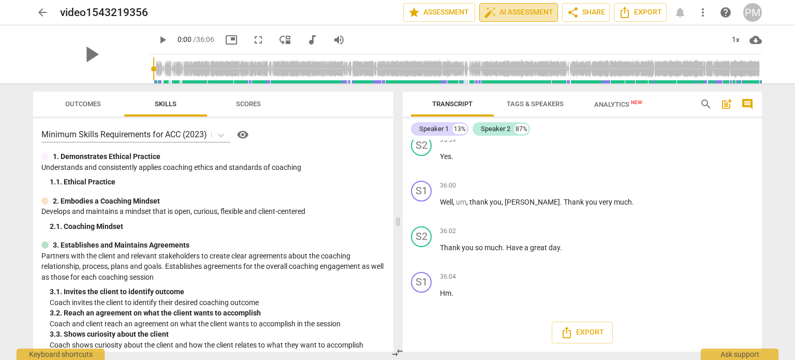
click at [511, 9] on span "auto_fix_high AI Assessment" at bounding box center [518, 12] width 69 height 12
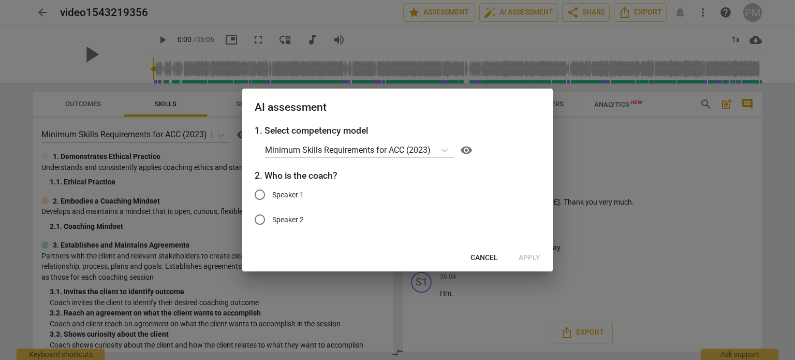
click at [262, 192] on input "Speaker 1" at bounding box center [259, 194] width 25 height 25
radio input "true"
click at [529, 258] on span "Apply" at bounding box center [529, 257] width 22 height 10
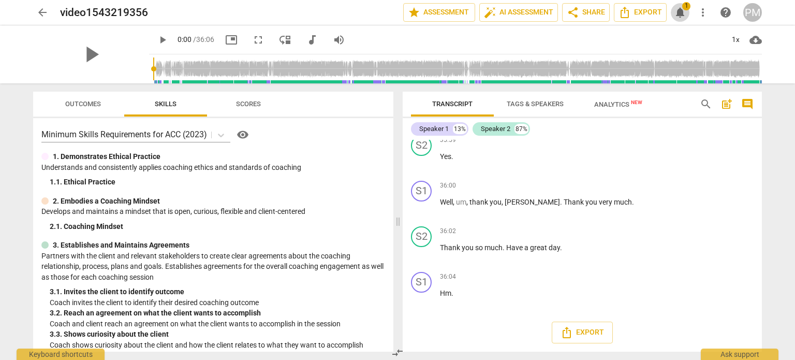
click at [683, 10] on span "notifications" at bounding box center [680, 12] width 12 height 12
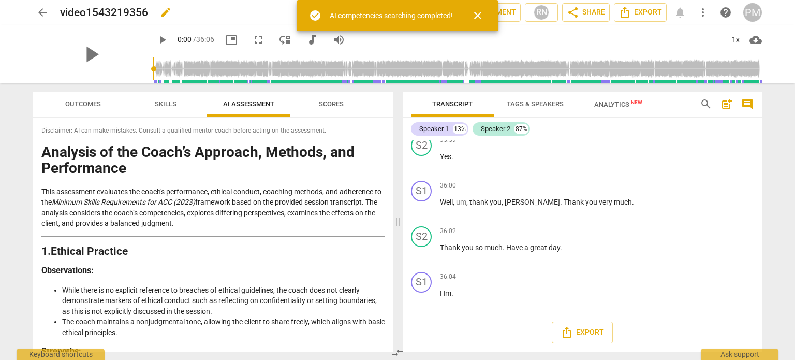
scroll to position [6098, 0]
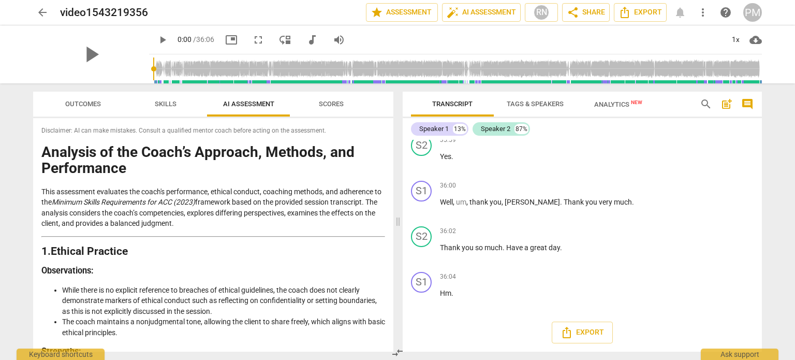
click at [680, 13] on div "arrow_back video1543219356 edit star Assessment auto_fix_high AI Assessment RN …" at bounding box center [397, 12] width 728 height 19
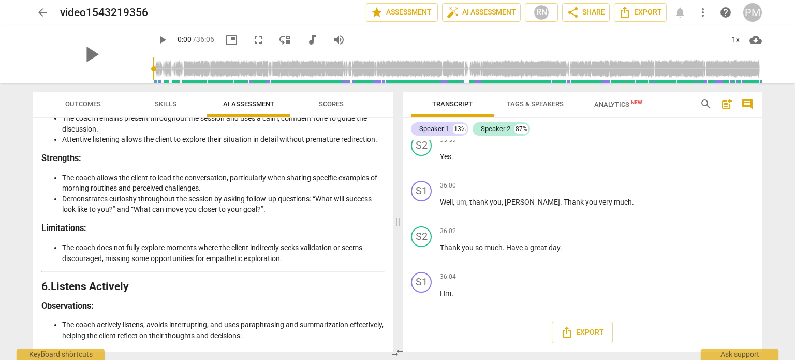
scroll to position [1031, 0]
